Goal: Task Accomplishment & Management: Manage account settings

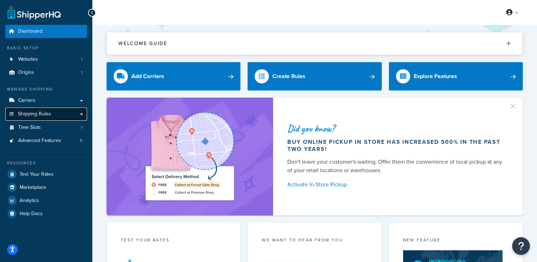
click at [54, 110] on link "Shipping Rules" at bounding box center [46, 114] width 82 height 13
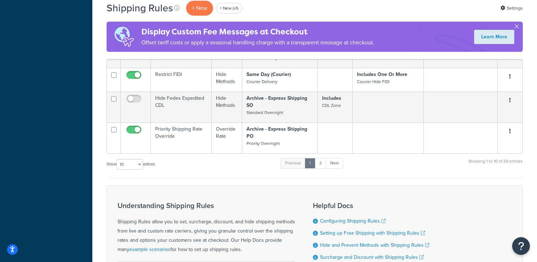
scroll to position [313, 0]
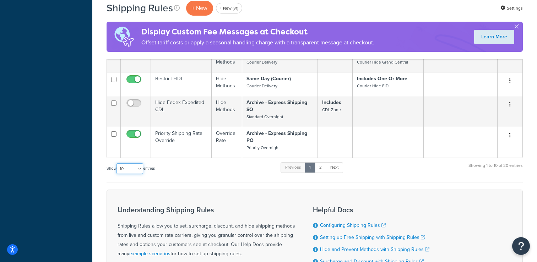
click at [127, 164] on select "10 15 25 50 100 1000" at bounding box center [129, 168] width 27 height 11
select select "1000"
click at [117, 163] on select "10 15 25 50 100 1000" at bounding box center [129, 168] width 27 height 11
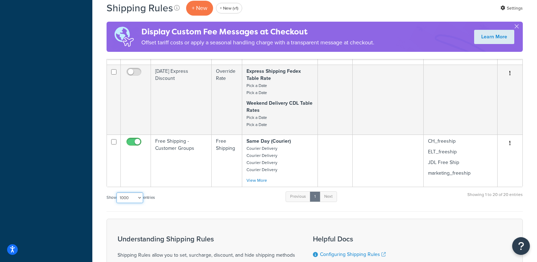
scroll to position [841, 0]
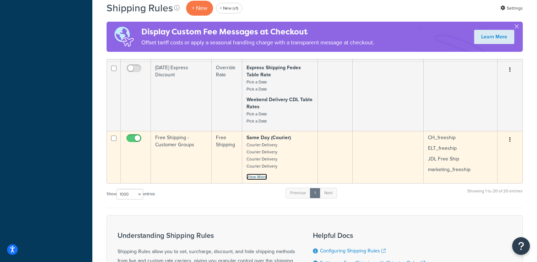
click at [254, 174] on link "View More" at bounding box center [256, 177] width 21 height 6
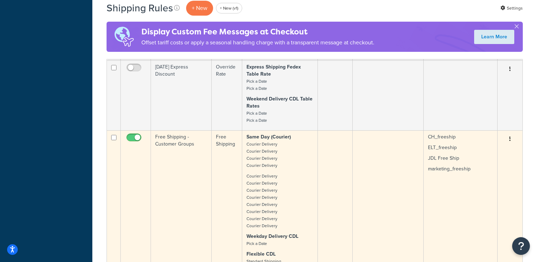
scroll to position [842, 0]
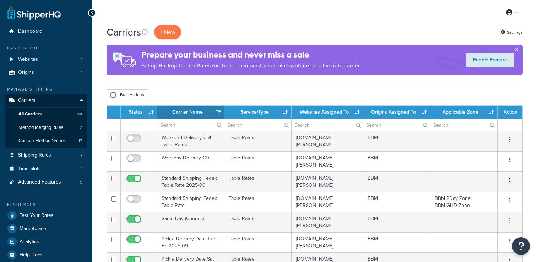
select select "15"
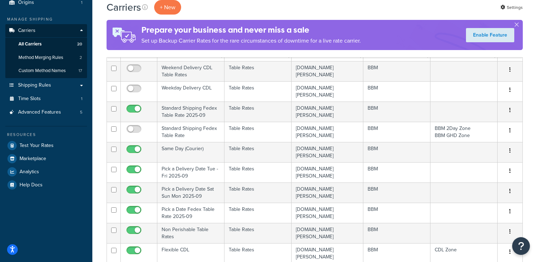
scroll to position [81, 0]
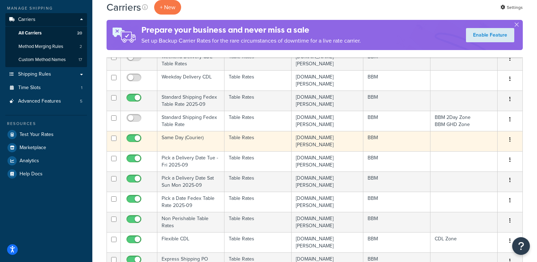
click at [177, 135] on td "Same Day (Courier)" at bounding box center [190, 141] width 67 height 20
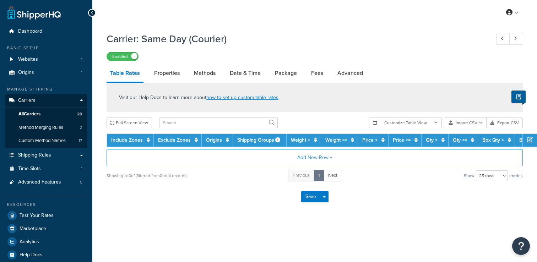
select select "25"
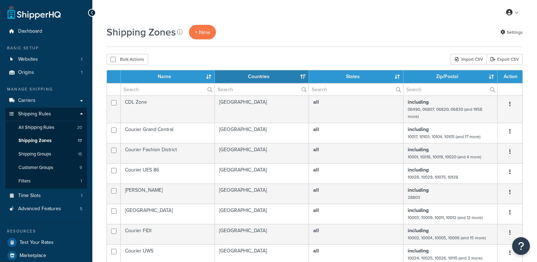
select select "15"
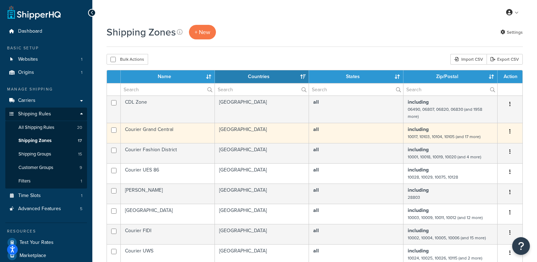
click at [236, 133] on td "United States" at bounding box center [262, 133] width 94 height 20
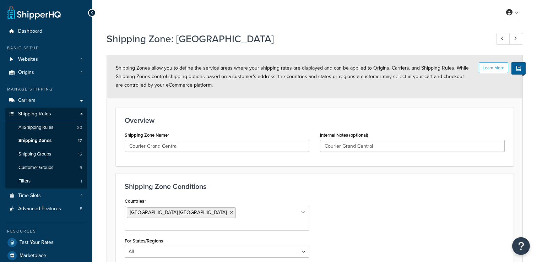
select select "including"
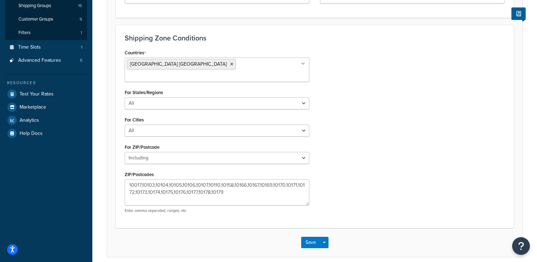
scroll to position [168, 0]
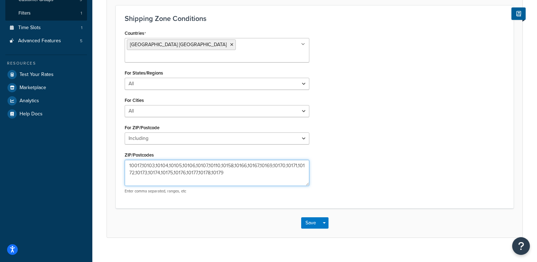
drag, startPoint x: 219, startPoint y: 161, endPoint x: 208, endPoint y: 164, distance: 12.1
click at [208, 164] on textarea "10017,10103,10104,10105,10106,10107,10110,10158,10166,10167,10169,10170,10171,1…" at bounding box center [217, 173] width 185 height 26
